Goal: Information Seeking & Learning: Find specific fact

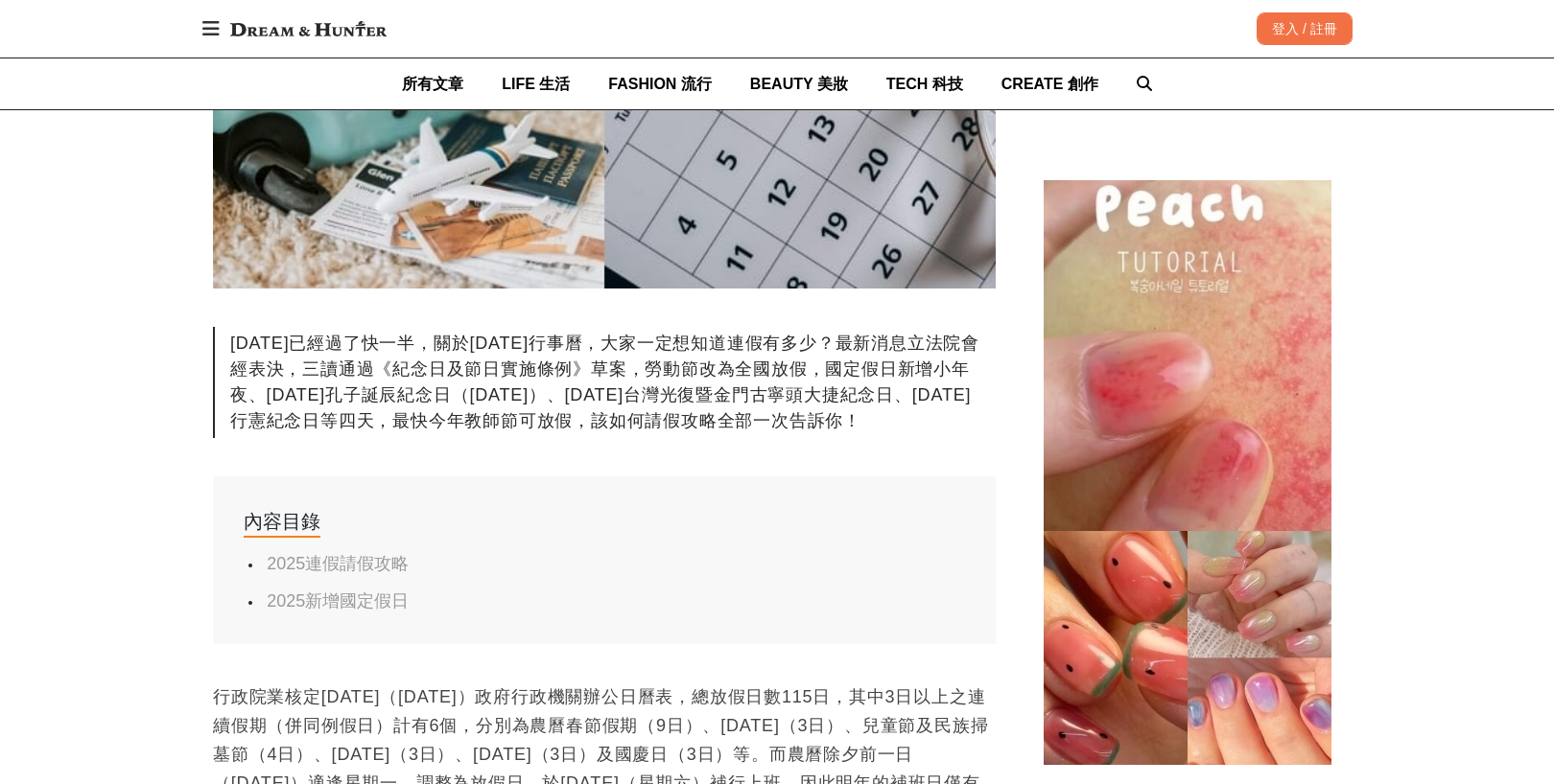
scroll to position [767, 0]
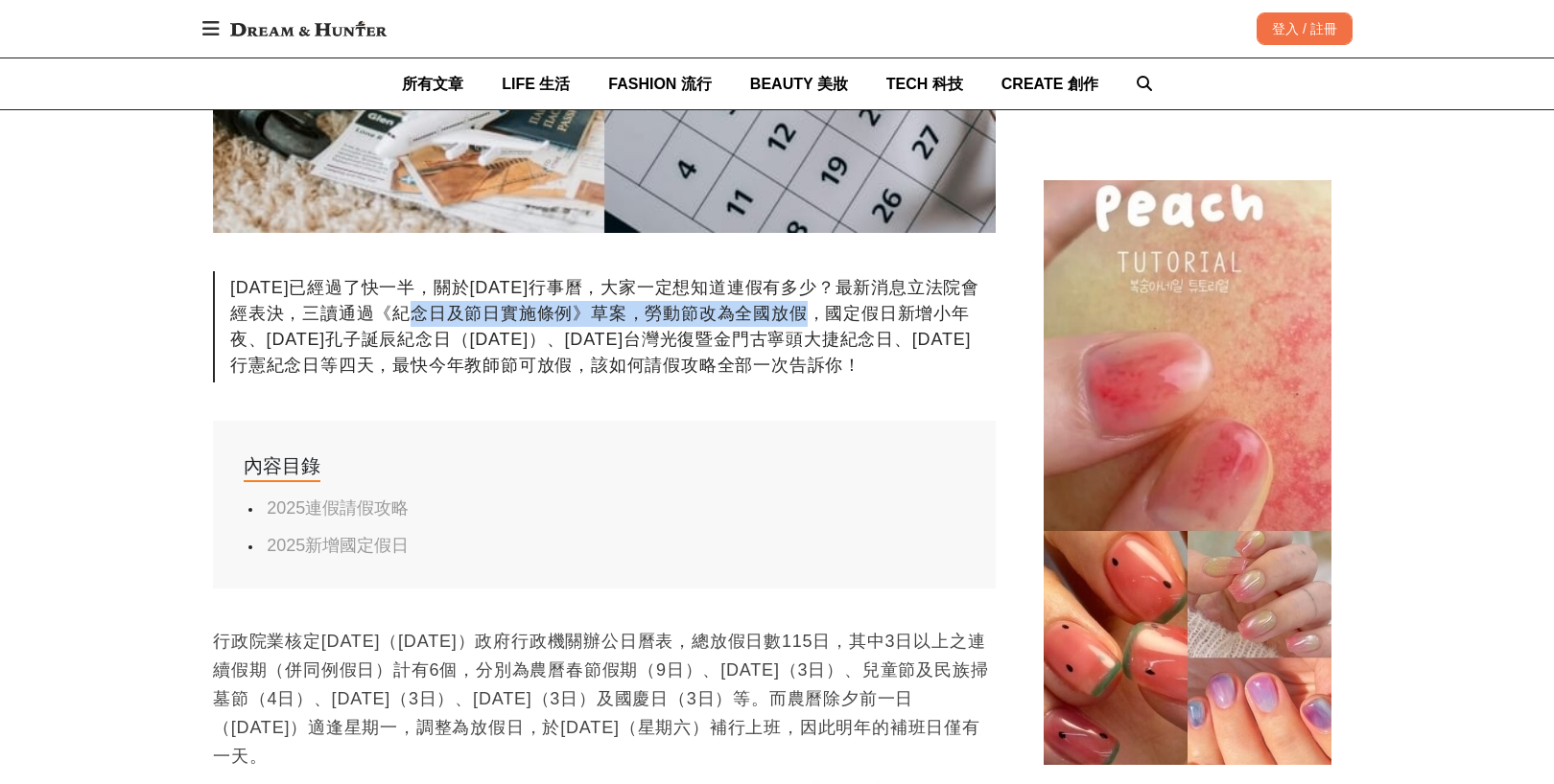
drag, startPoint x: 447, startPoint y: 317, endPoint x: 837, endPoint y: 308, distance: 390.1
click at [837, 308] on div "[DATE]已經過了快一半，關於[DATE]行事曆，大家一定想知道連假有多少？最新消息立法院會經表決，三讀通過《紀念日及節日實施條例》草案，勞動節改為全國放假…" at bounding box center [604, 327] width 782 height 111
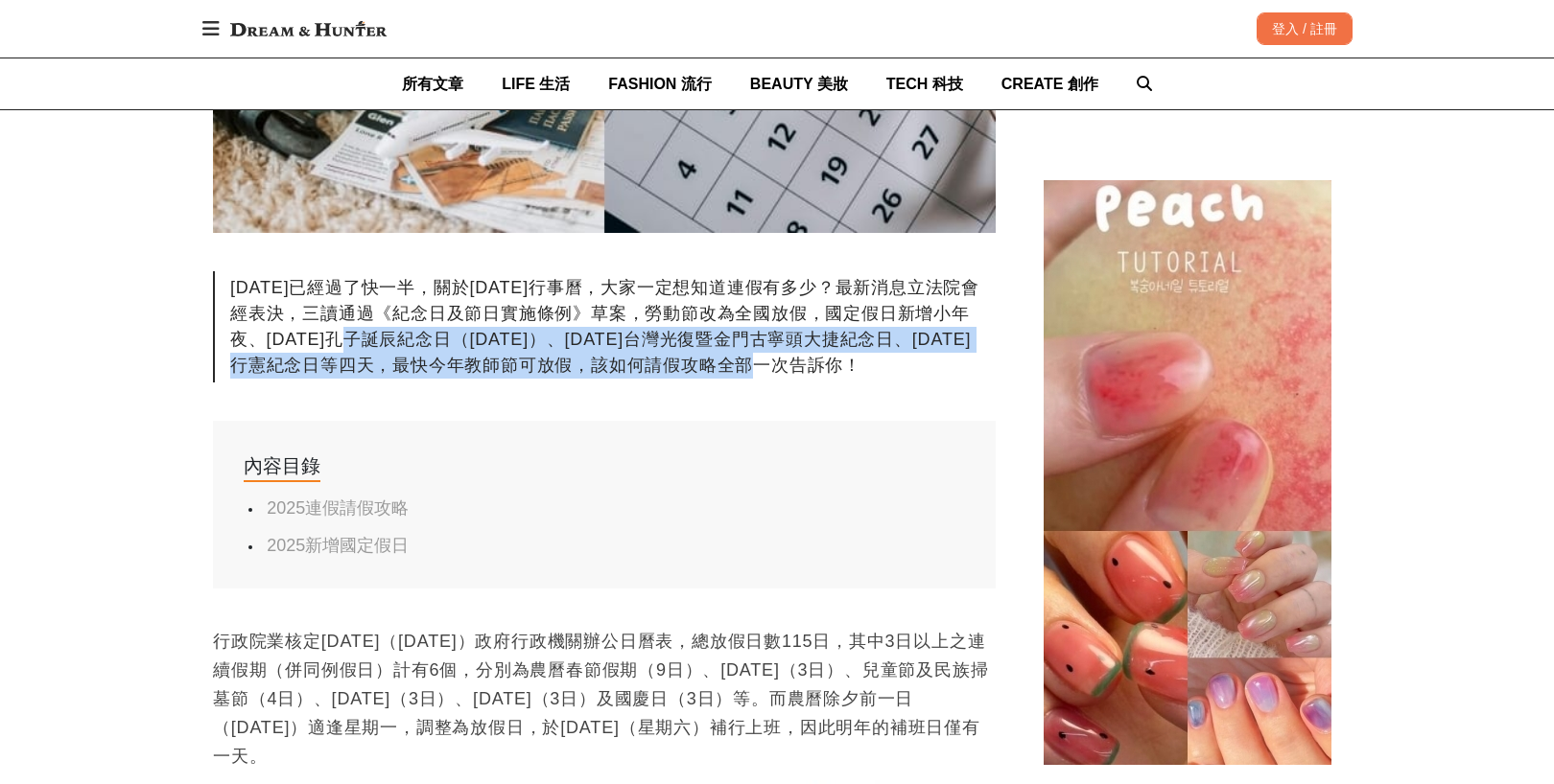
drag, startPoint x: 402, startPoint y: 337, endPoint x: 917, endPoint y: 360, distance: 515.5
click at [917, 360] on div "[DATE]已經過了快一半，關於[DATE]行事曆，大家一定想知道連假有多少？最新消息立法院會經表決，三讀通過《紀念日及節日實施條例》草案，勞動節改為全國放假…" at bounding box center [604, 327] width 782 height 111
click at [444, 372] on div "[DATE]已經過了快一半，關於[DATE]行事曆，大家一定想知道連假有多少？最新消息立法院會經表決，三讀通過《紀念日及節日實施條例》草案，勞動節改為全國放假…" at bounding box center [604, 327] width 782 height 111
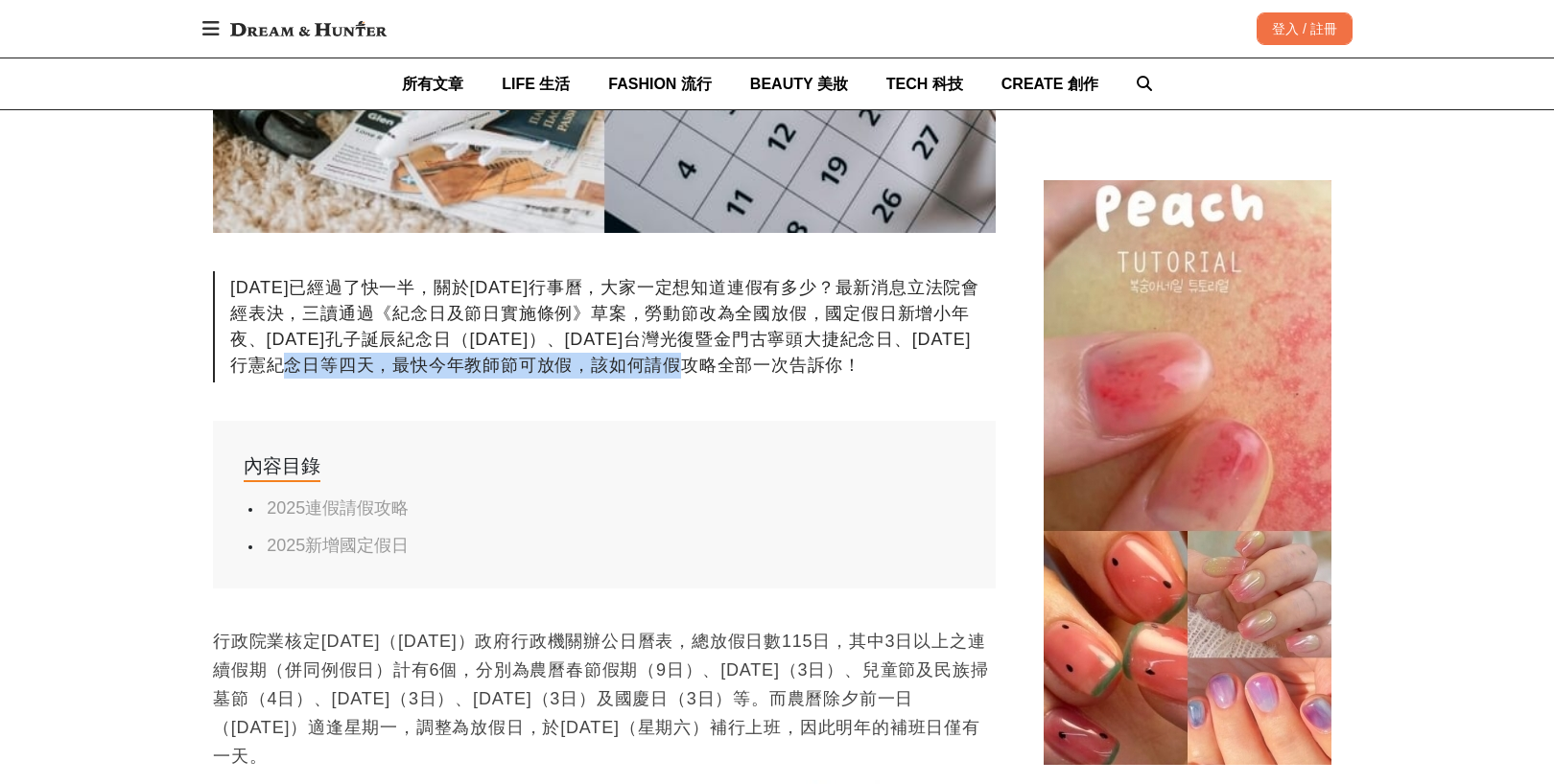
drag, startPoint x: 430, startPoint y: 361, endPoint x: 828, endPoint y: 392, distance: 399.2
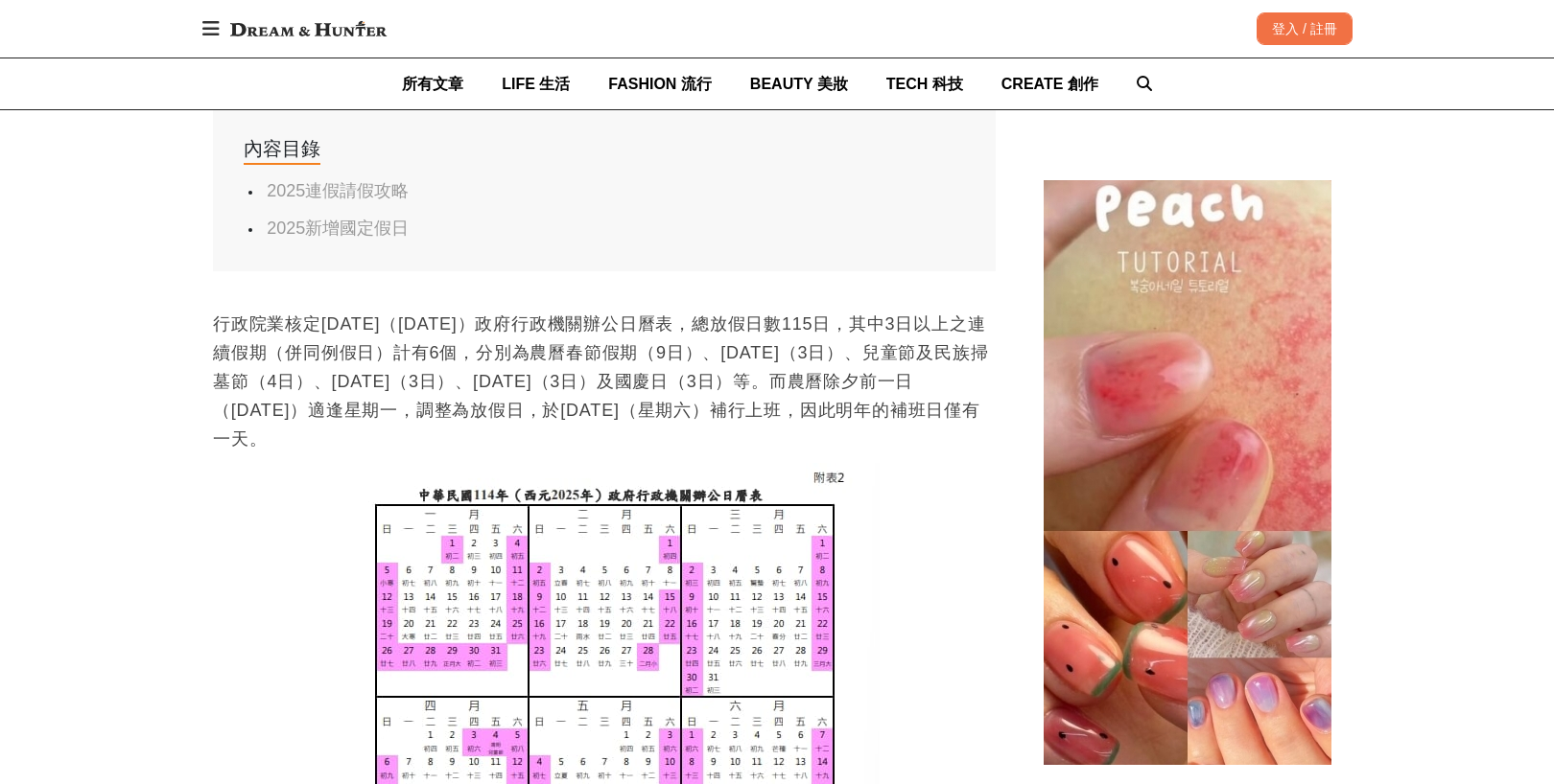
scroll to position [1151, 0]
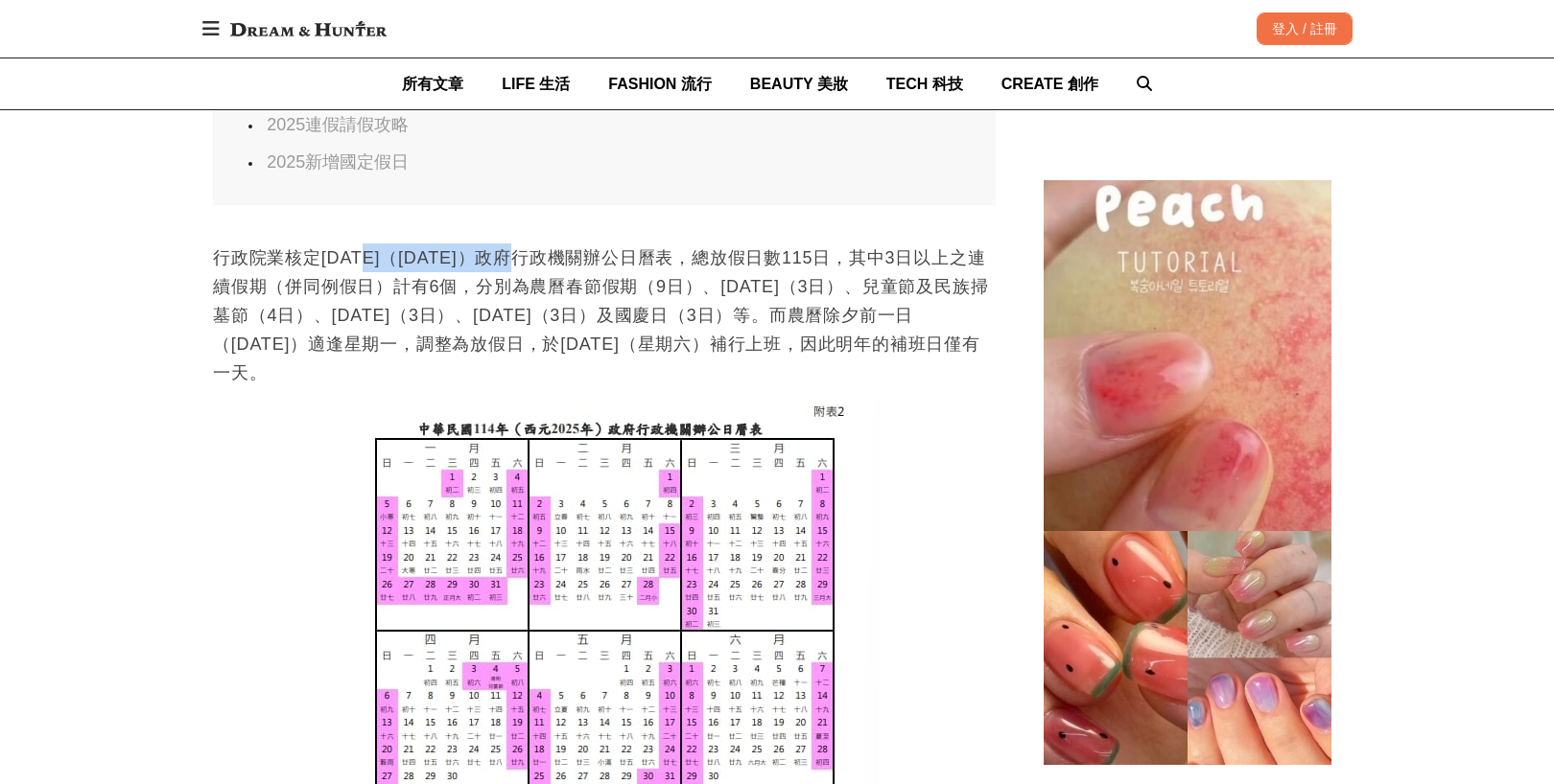
drag, startPoint x: 378, startPoint y: 265, endPoint x: 569, endPoint y: 265, distance: 191.0
click at [559, 267] on p "行政院業核定[DATE]（[DATE]）政府行政機關辦公日曆表，總放假日數115日，其中3日以上之連續假期（併同例假日）計有6個，分別為農曆春節假期（9日）、…" at bounding box center [604, 315] width 782 height 144
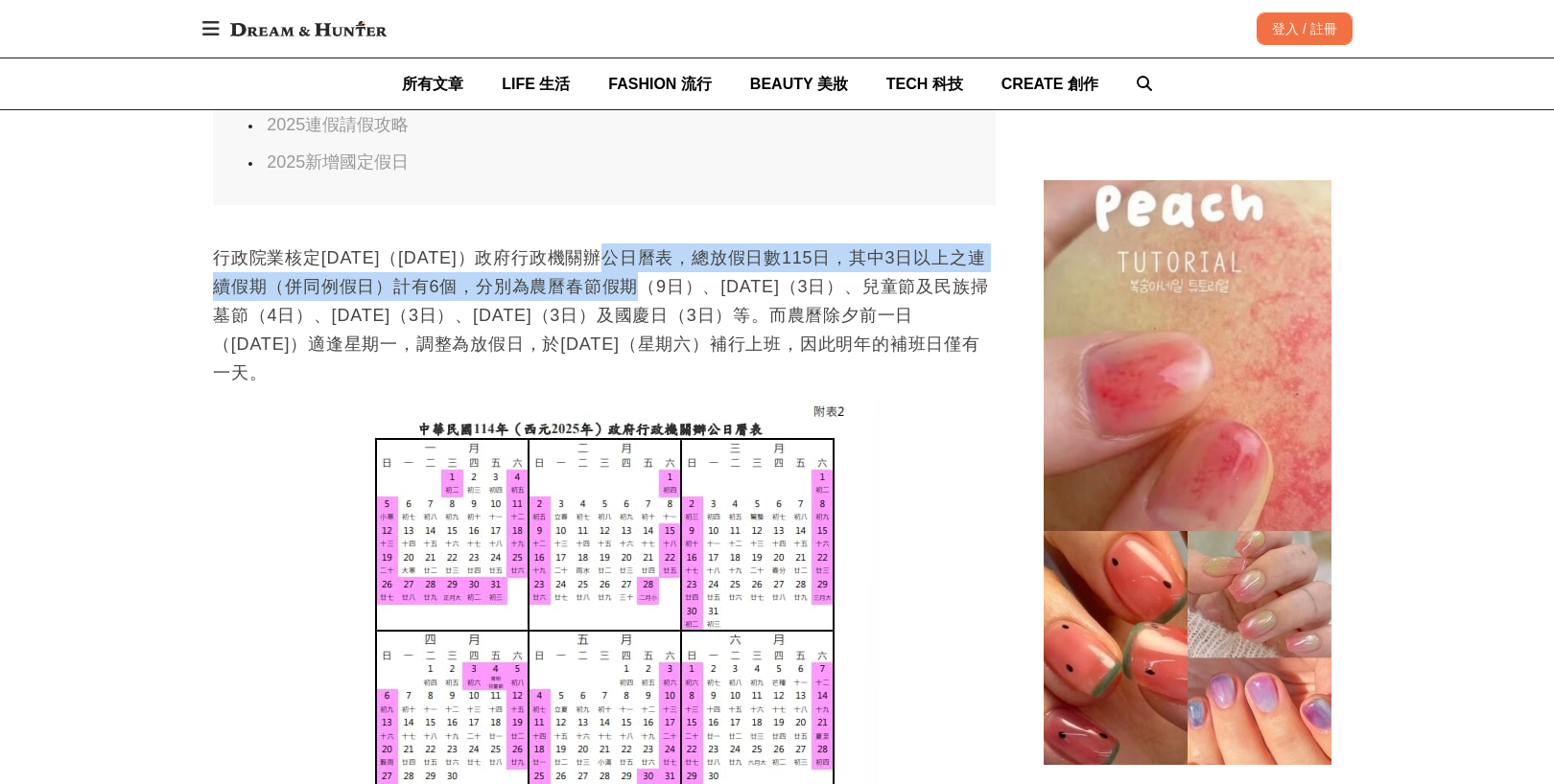
drag, startPoint x: 652, startPoint y: 259, endPoint x: 671, endPoint y: 302, distance: 47.0
click at [670, 298] on p "行政院業核定[DATE]（[DATE]）政府行政機關辦公日曆表，總放假日數115日，其中3日以上之連續假期（併同例假日）計有6個，分別為農曆春節假期（9日）、…" at bounding box center [604, 315] width 782 height 144
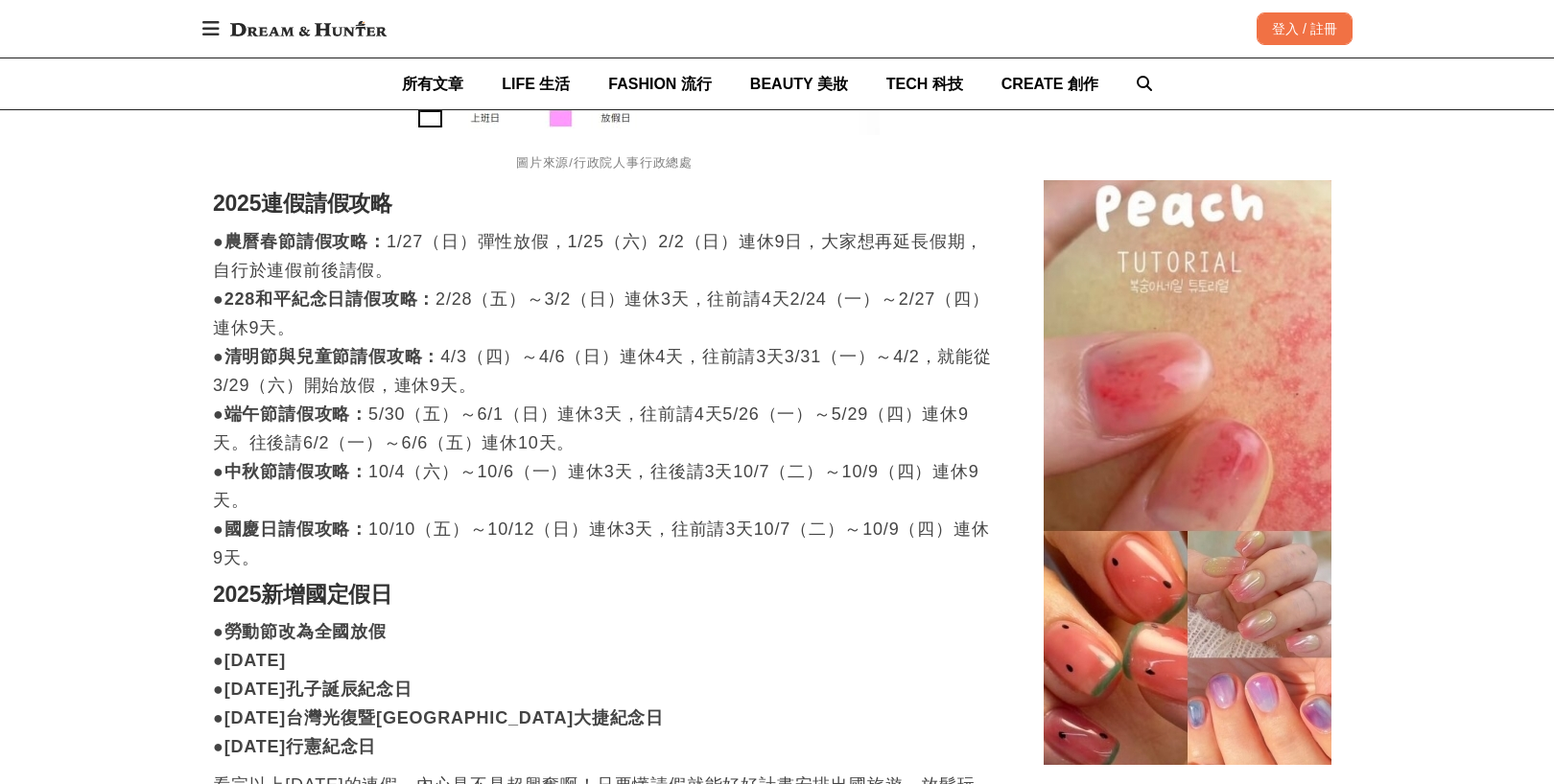
scroll to position [2301, 0]
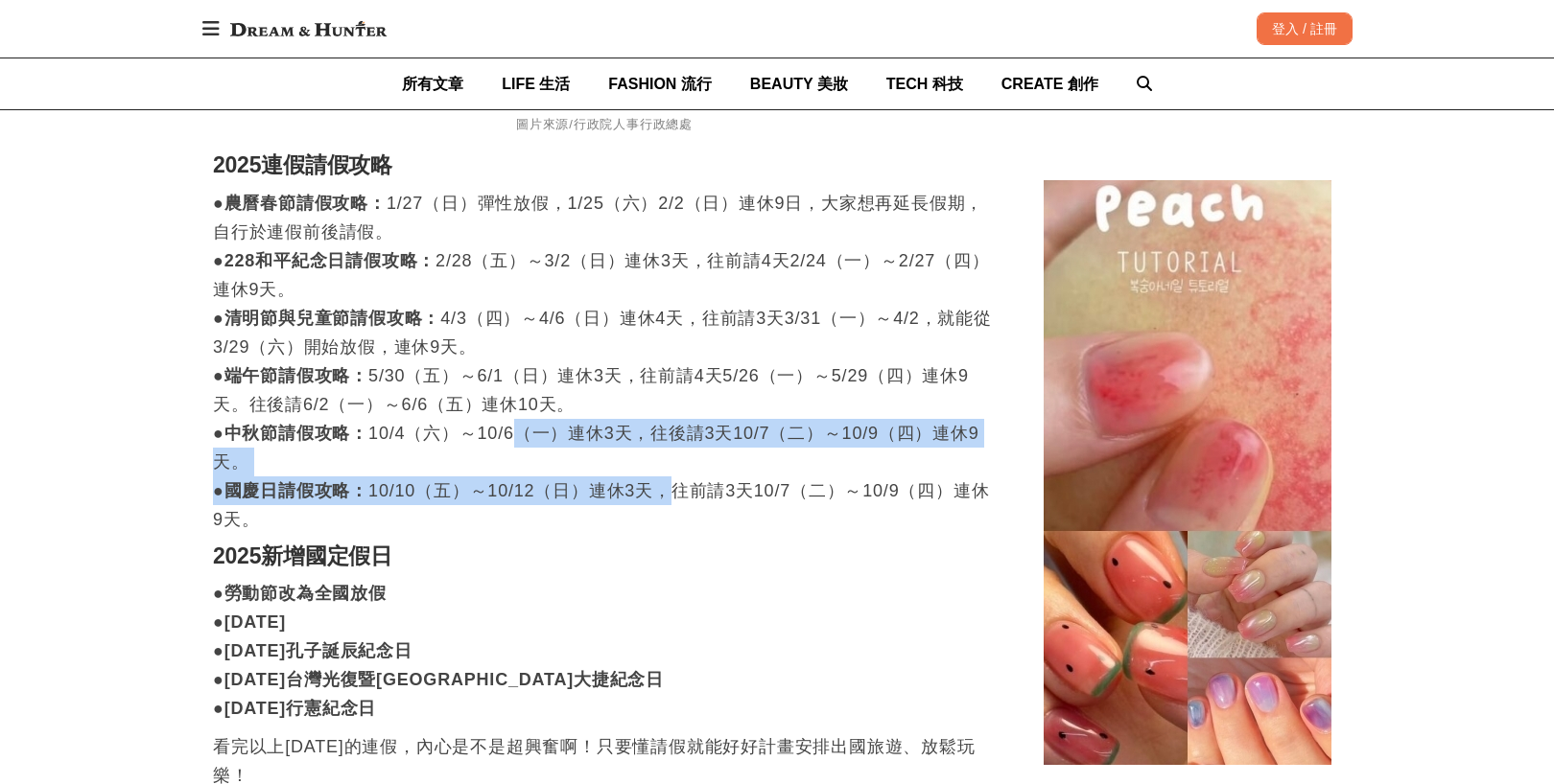
drag, startPoint x: 520, startPoint y: 402, endPoint x: 690, endPoint y: 456, distance: 178.4
click at [690, 456] on p "●農曆春節請假攻略： 1/27（日）彈性放假，1/25（六）2/2（日）連休9日，大家想再延長假期，自行於連假前後請假。 ●228和平紀念日請假攻略： 2/2…" at bounding box center [604, 361] width 782 height 345
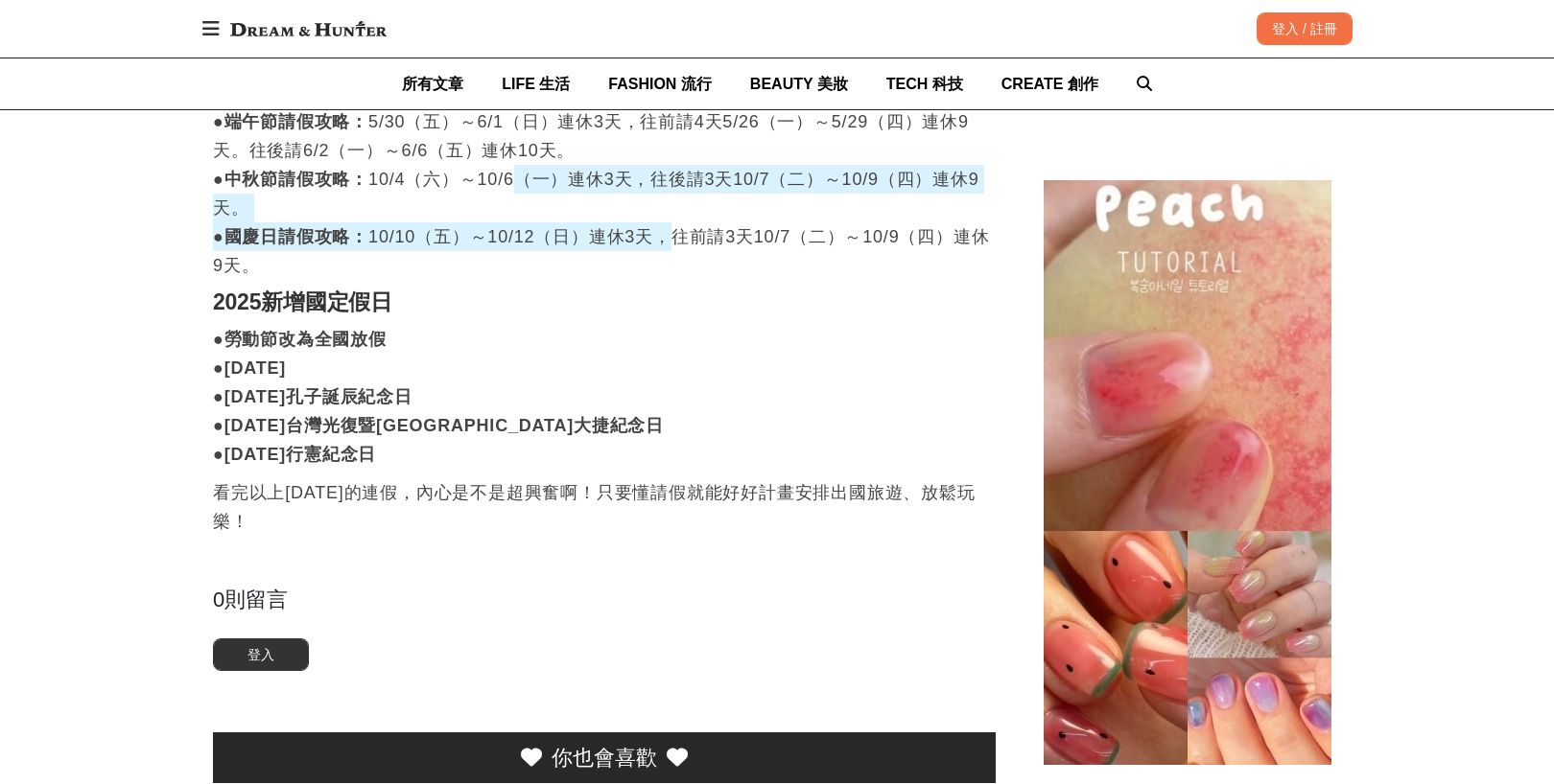
scroll to position [2588, 0]
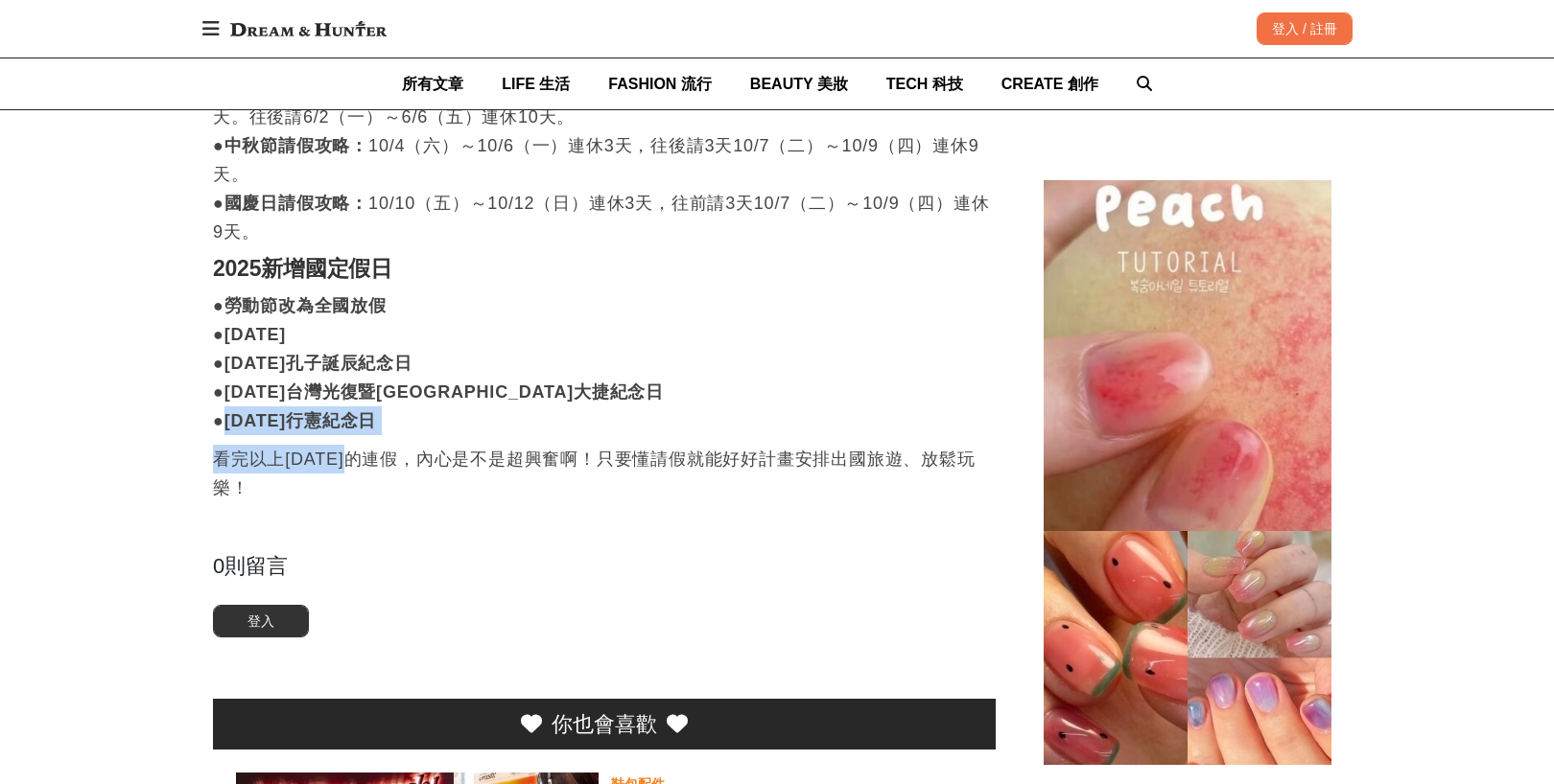
drag, startPoint x: 234, startPoint y: 392, endPoint x: 363, endPoint y: 421, distance: 132.2
click at [376, 411] on strong "●[DATE]行憲紀念日" at bounding box center [295, 421] width 163 height 20
